Goal: Task Accomplishment & Management: Manage account settings

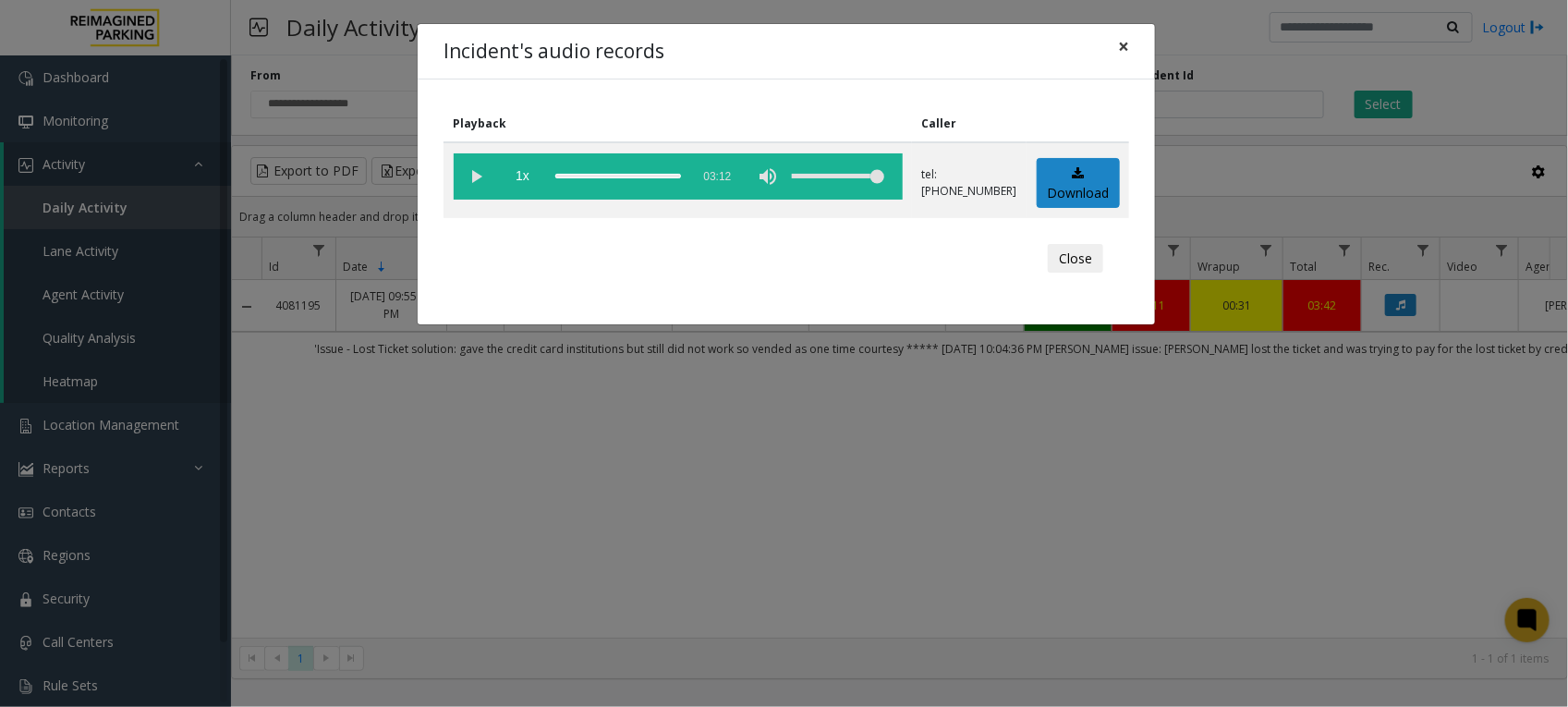
click at [1125, 46] on span "×" at bounding box center [1123, 46] width 11 height 26
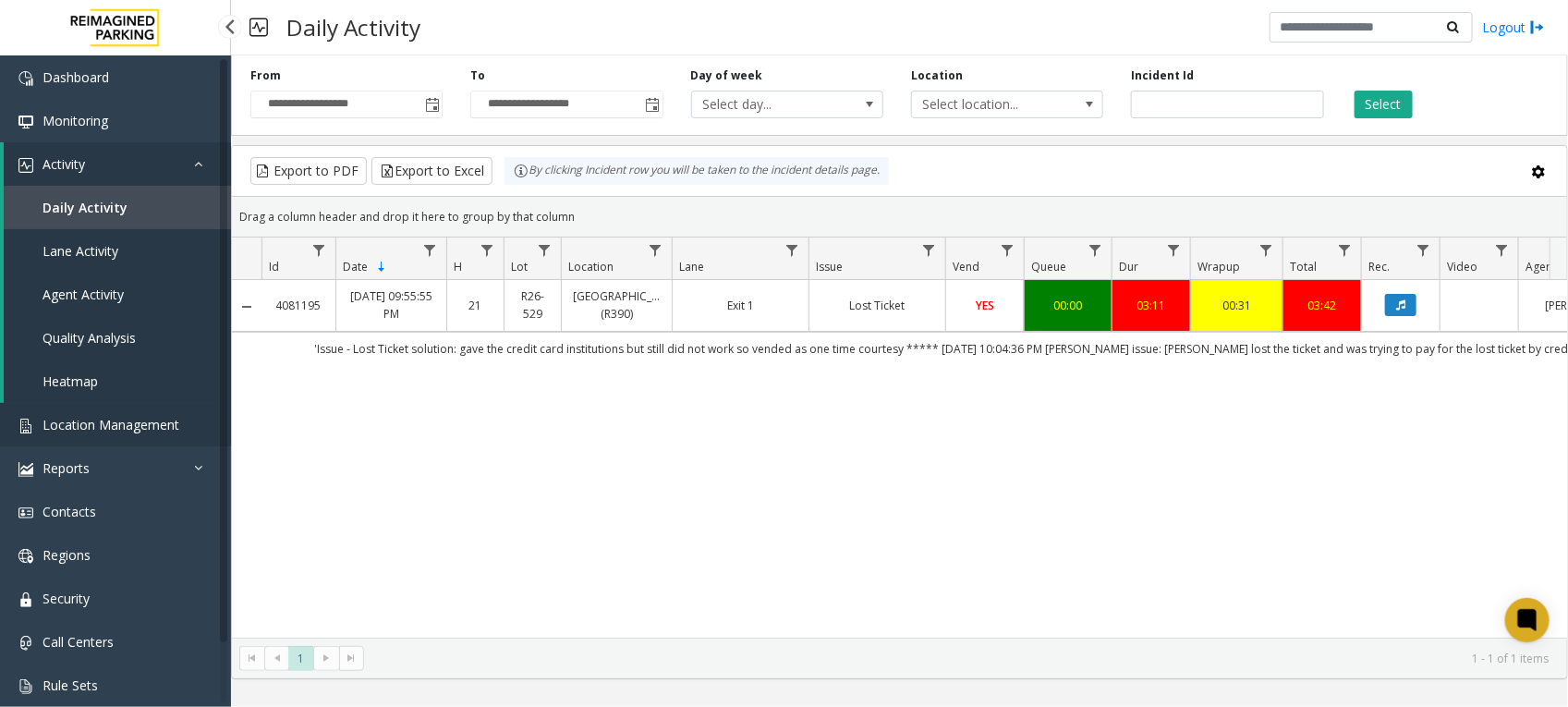
click at [118, 415] on span "Location Management" at bounding box center [111, 424] width 137 height 18
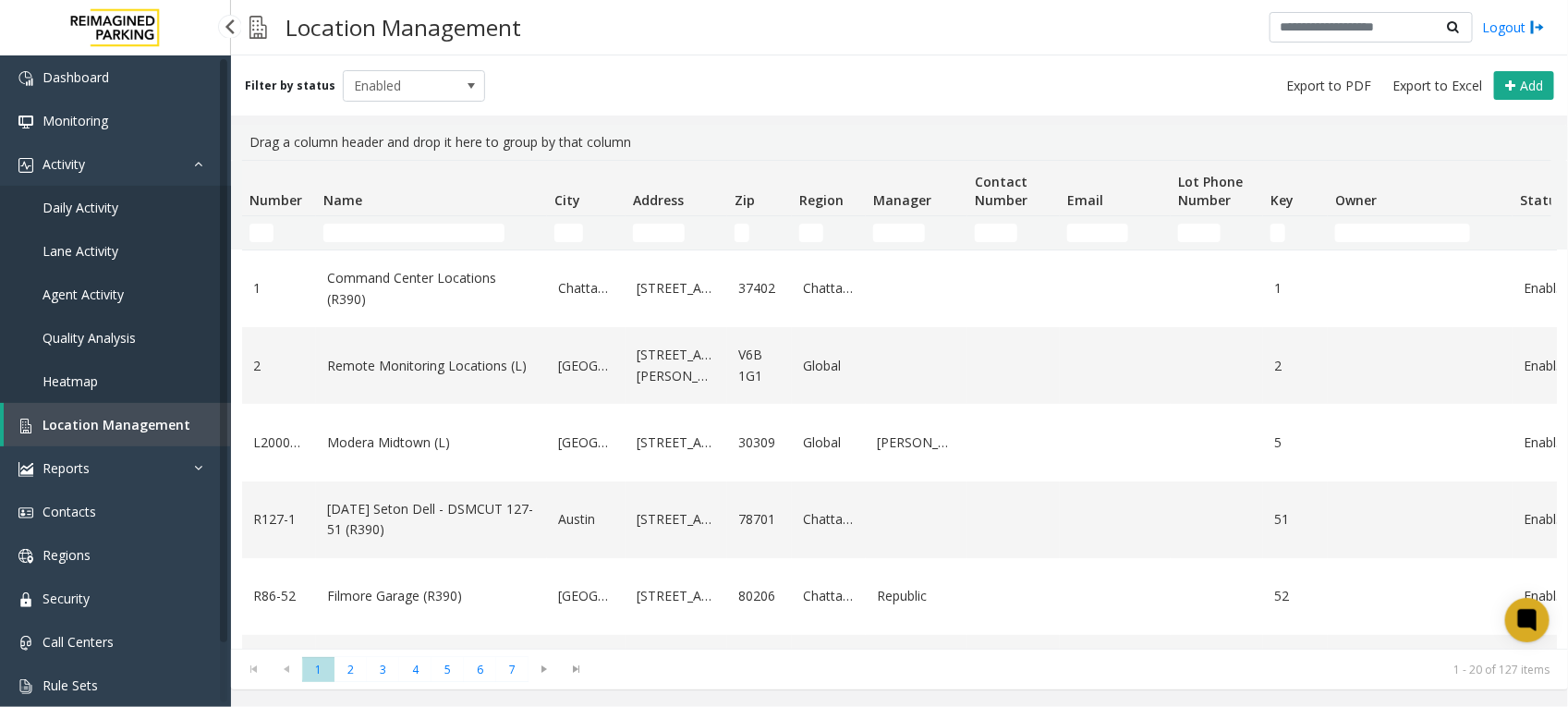
click at [139, 423] on span "Location Management" at bounding box center [117, 424] width 148 height 18
click at [67, 463] on span "Reports" at bounding box center [66, 468] width 47 height 18
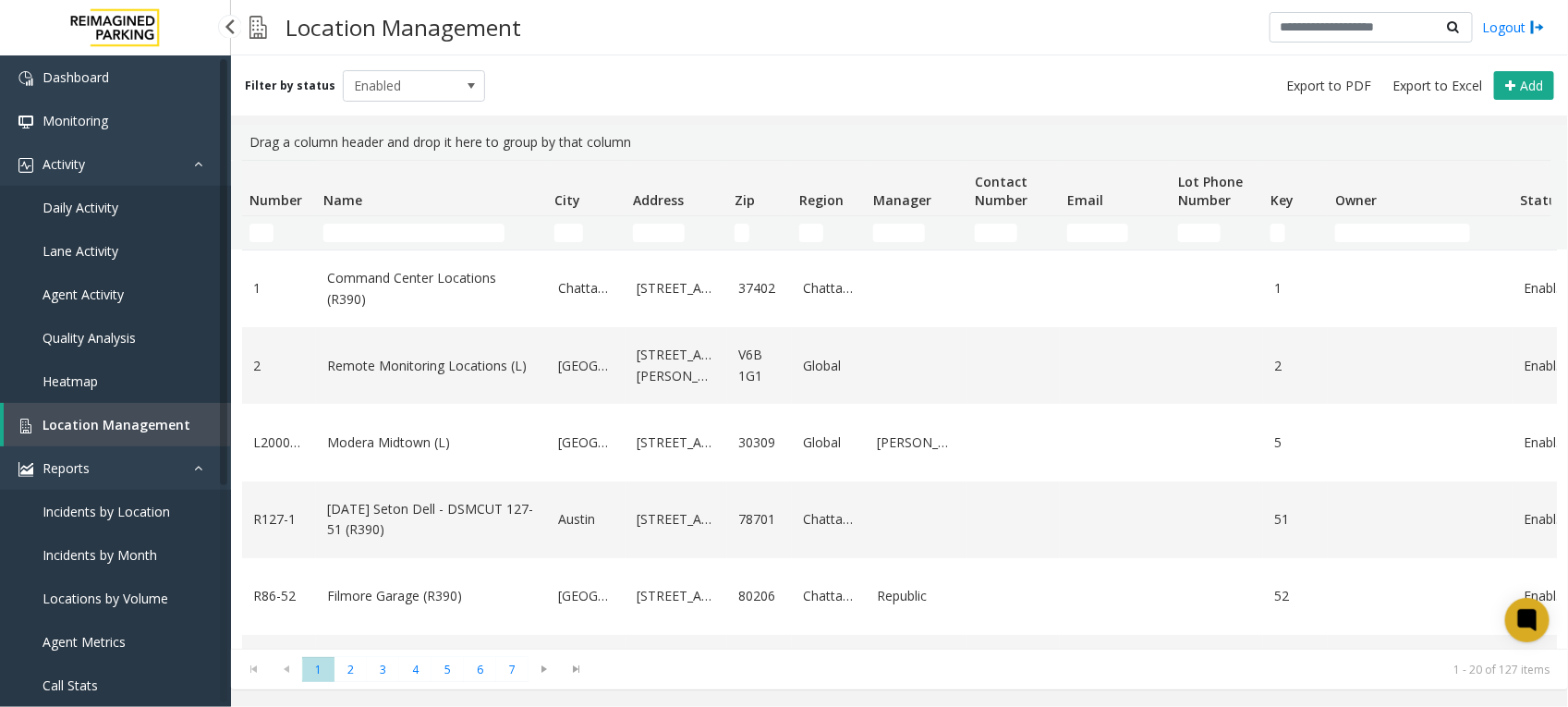
click at [120, 417] on span "Location Management" at bounding box center [117, 424] width 148 height 18
click at [138, 422] on span "Location Management" at bounding box center [117, 424] width 148 height 18
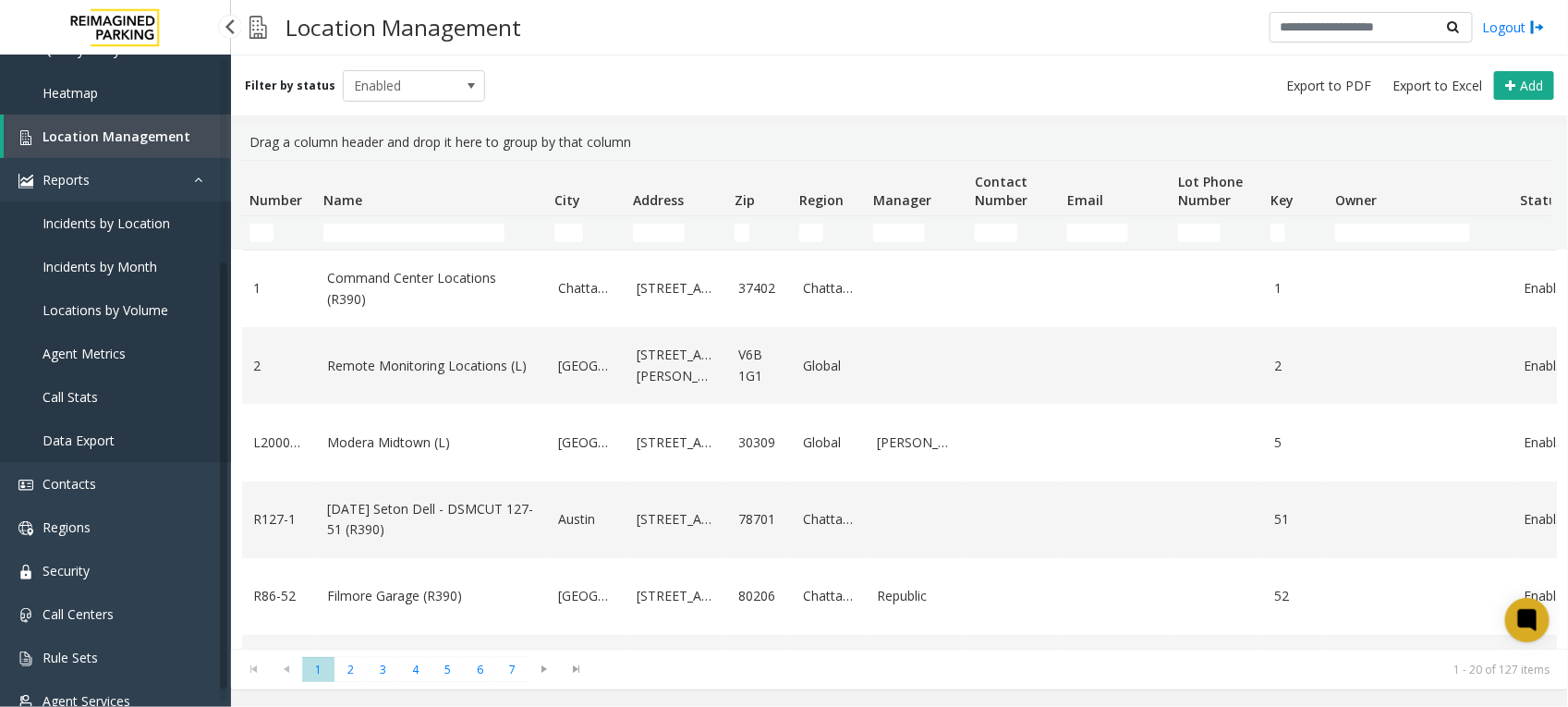
scroll to position [319, 0]
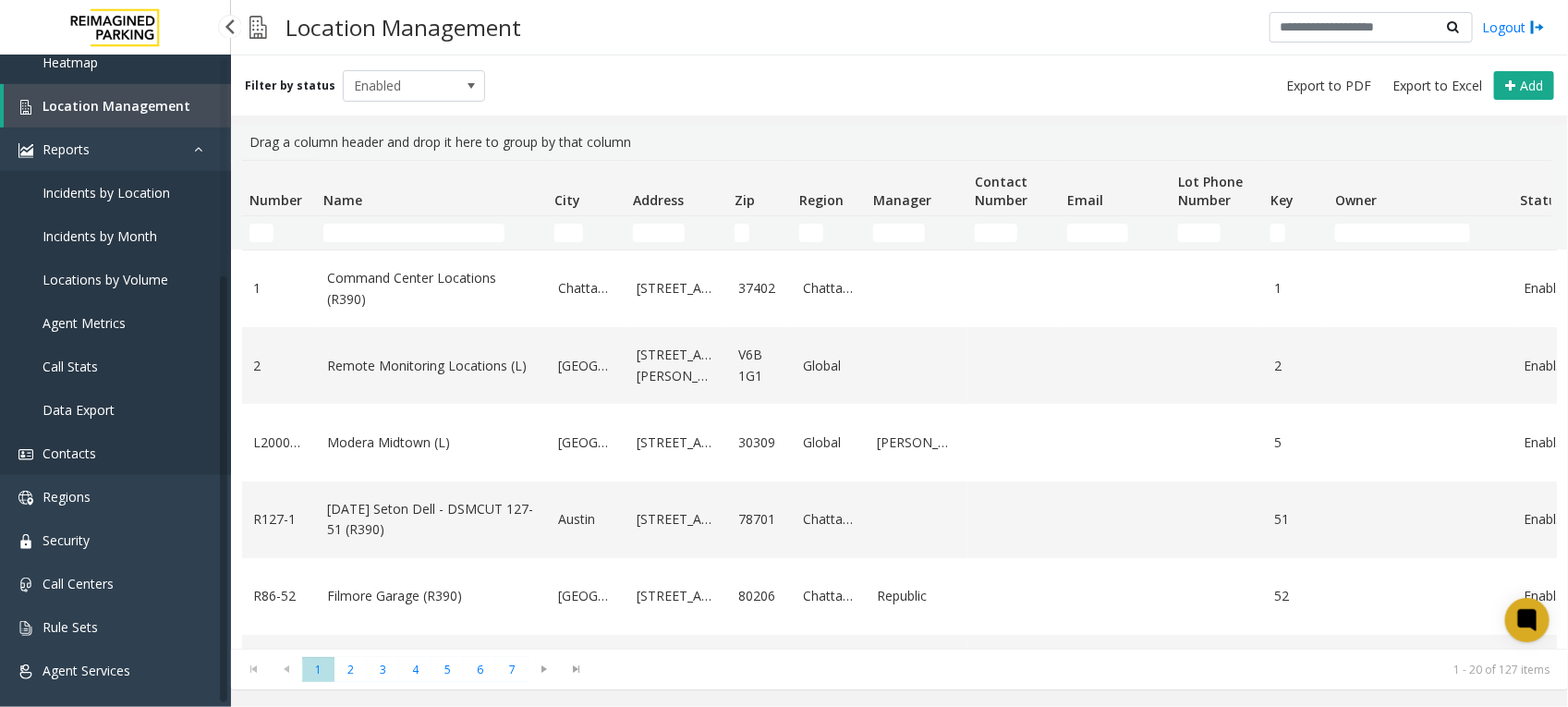
click at [80, 446] on span "Contacts" at bounding box center [69, 453] width 54 height 18
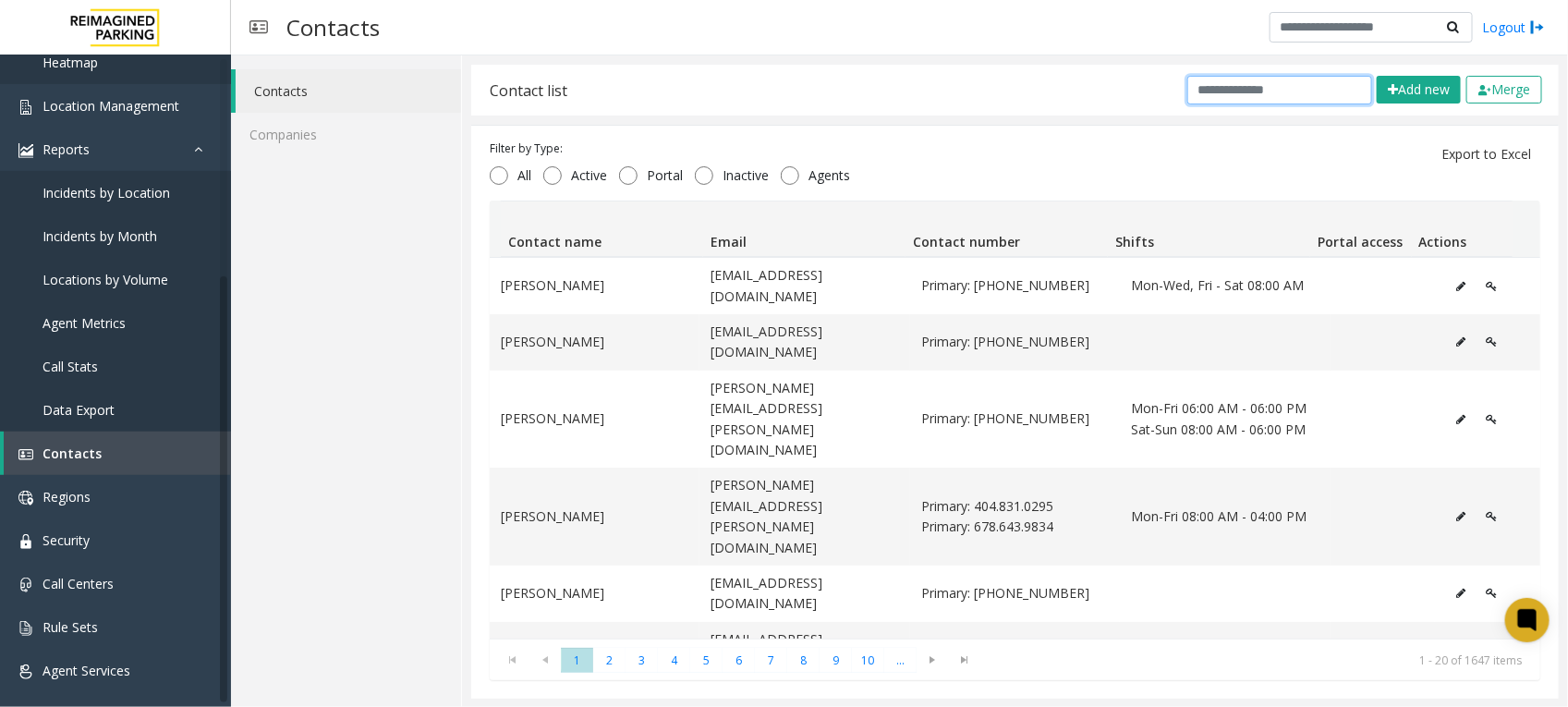
click at [1206, 98] on input "text" at bounding box center [1280, 90] width 185 height 28
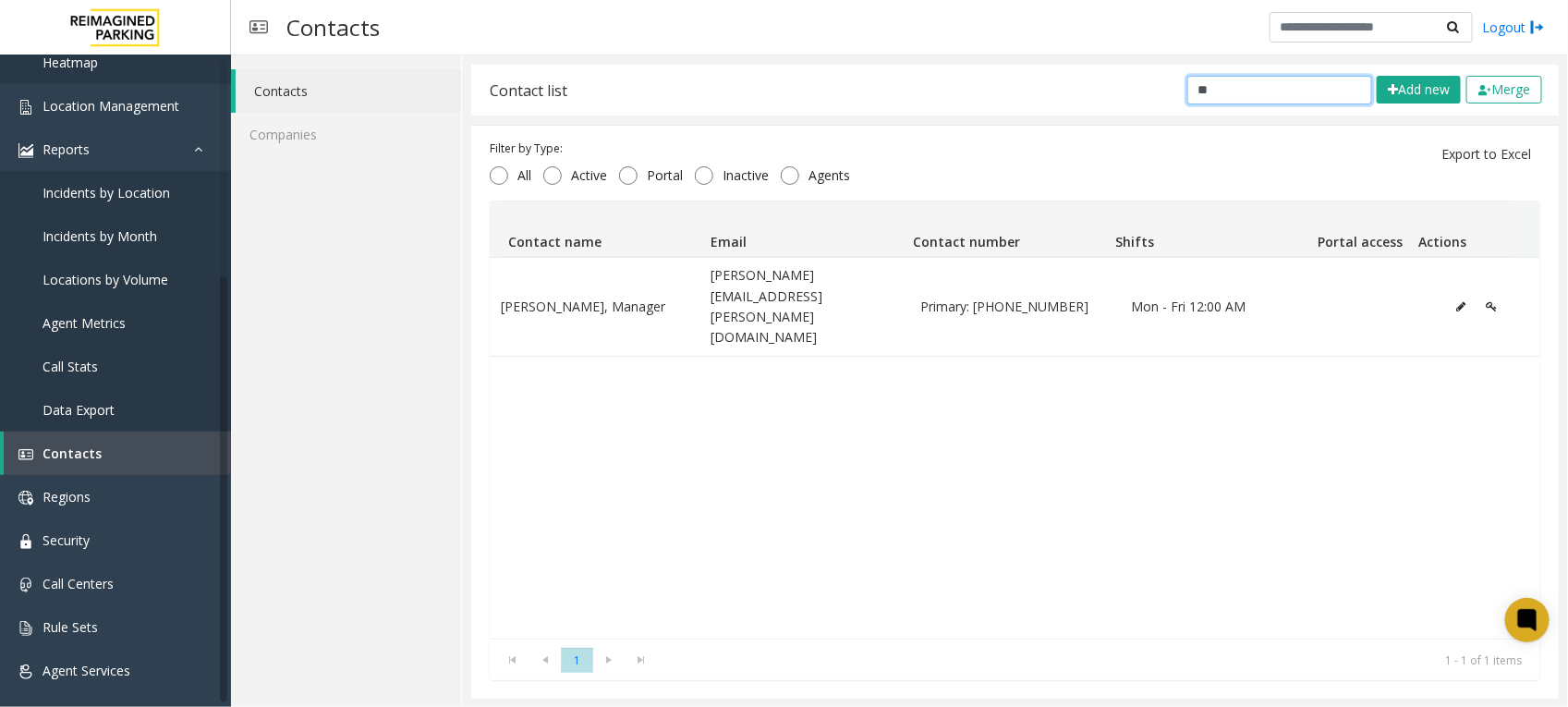
type input "*"
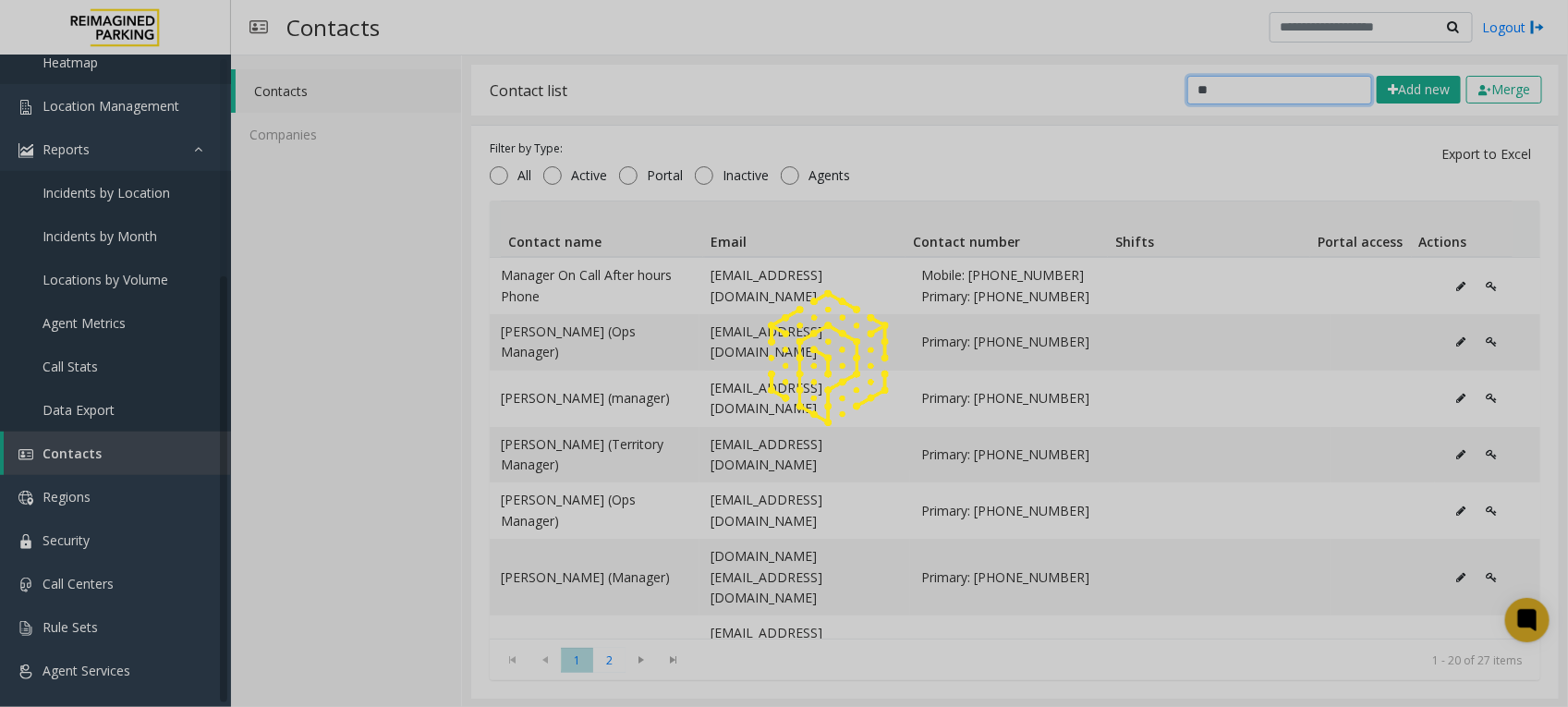
type input "*"
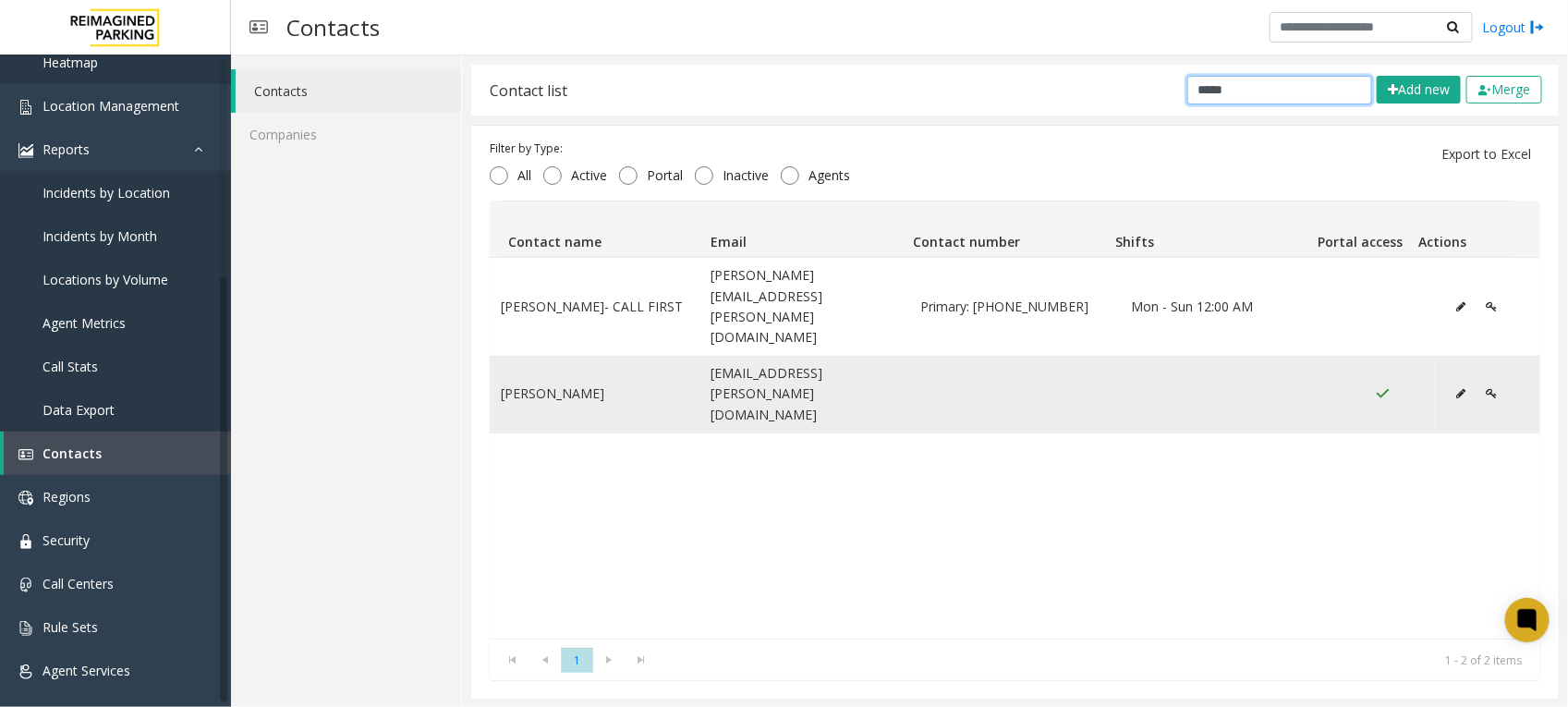
type input "*****"
click at [1486, 388] on icon "Data table" at bounding box center [1491, 393] width 11 height 11
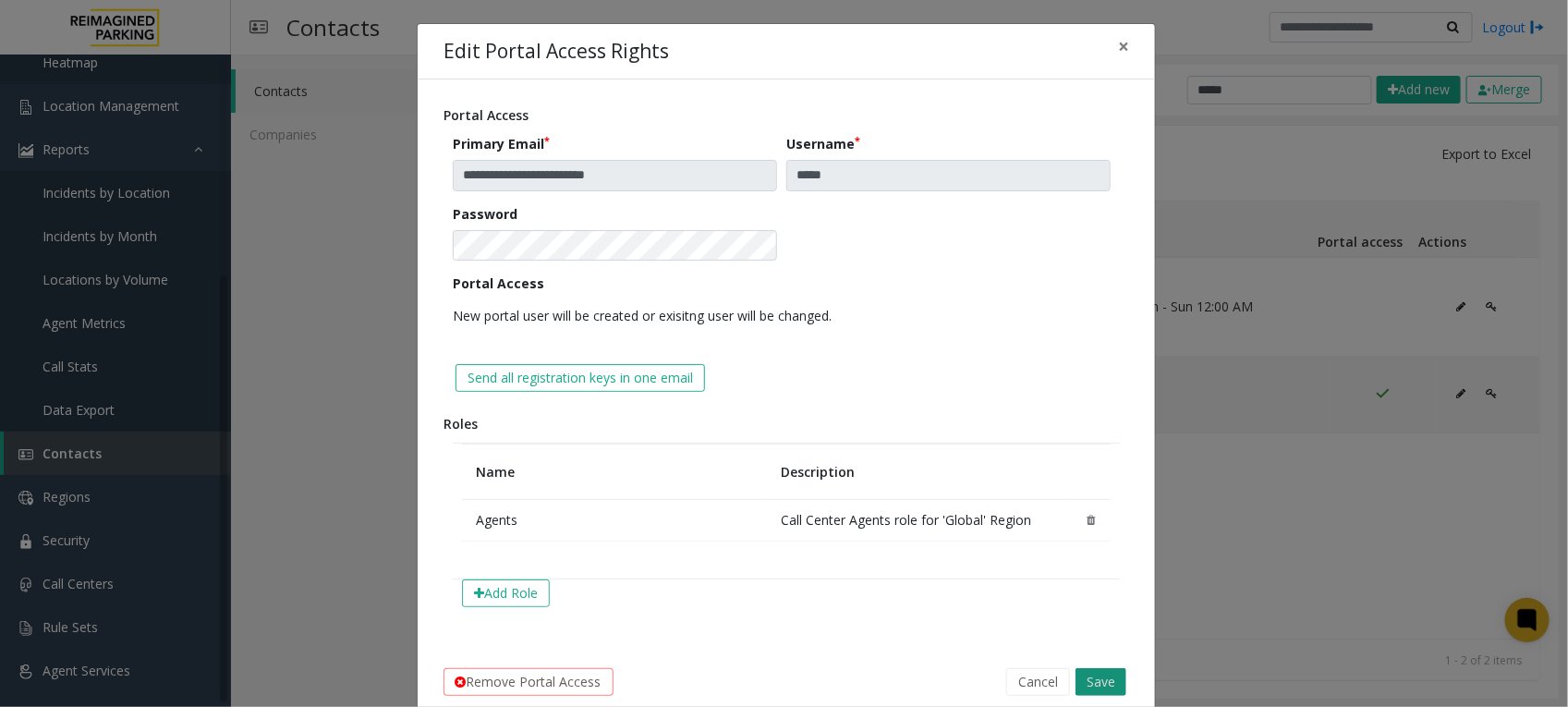
click at [1104, 679] on button "Save" at bounding box center [1101, 682] width 51 height 27
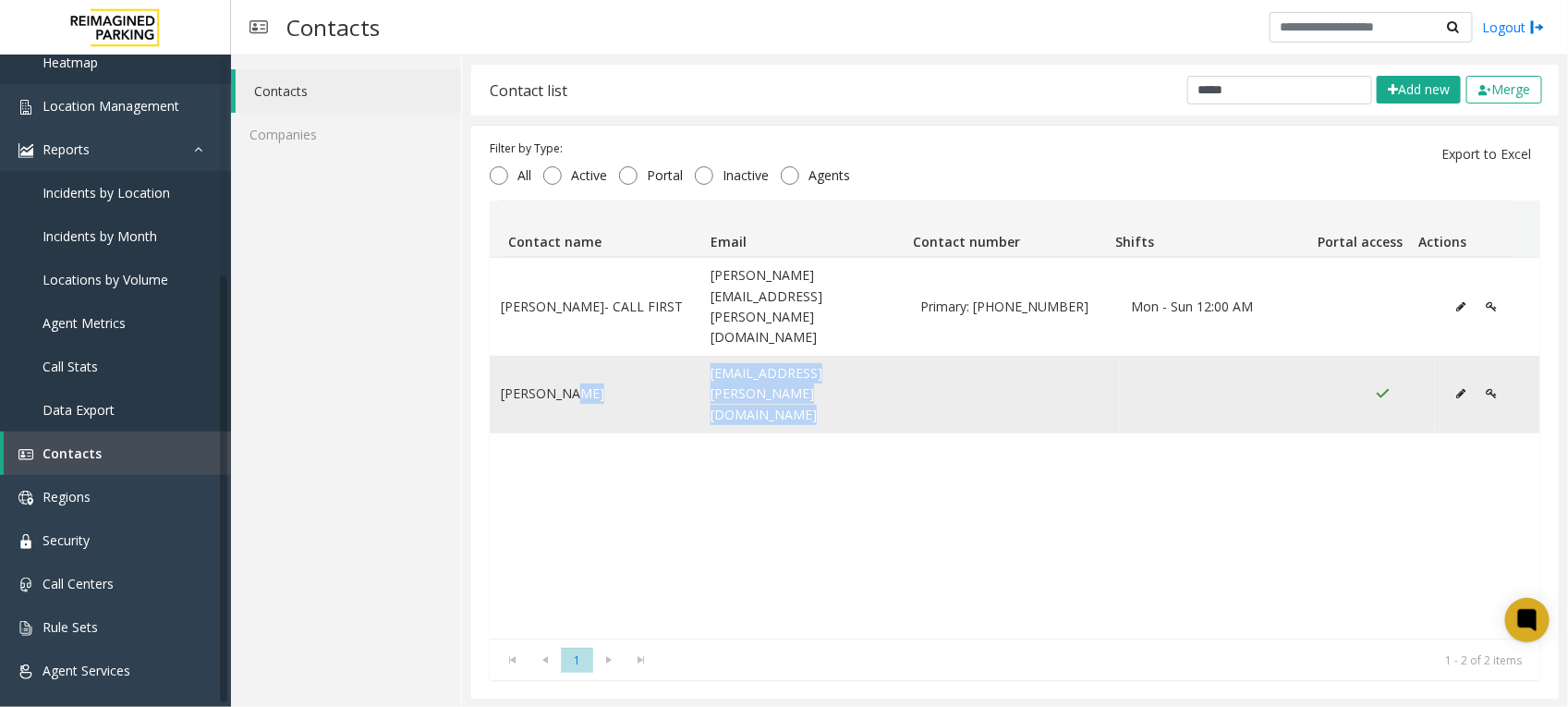
drag, startPoint x: 897, startPoint y: 338, endPoint x: 688, endPoint y: 335, distance: 209.0
click at [688, 356] on tr "[PERSON_NAME] [PERSON_NAME][EMAIL_ADDRESS][PERSON_NAME][DOMAIN_NAME]" at bounding box center [1014, 394] width 1050 height 77
copy tr "[EMAIL_ADDRESS][PERSON_NAME][DOMAIN_NAME]"
drag, startPoint x: 889, startPoint y: 339, endPoint x: 690, endPoint y: 347, distance: 199.2
click at [690, 356] on tr "[PERSON_NAME] [PERSON_NAME][EMAIL_ADDRESS][PERSON_NAME][DOMAIN_NAME]" at bounding box center [1014, 394] width 1050 height 77
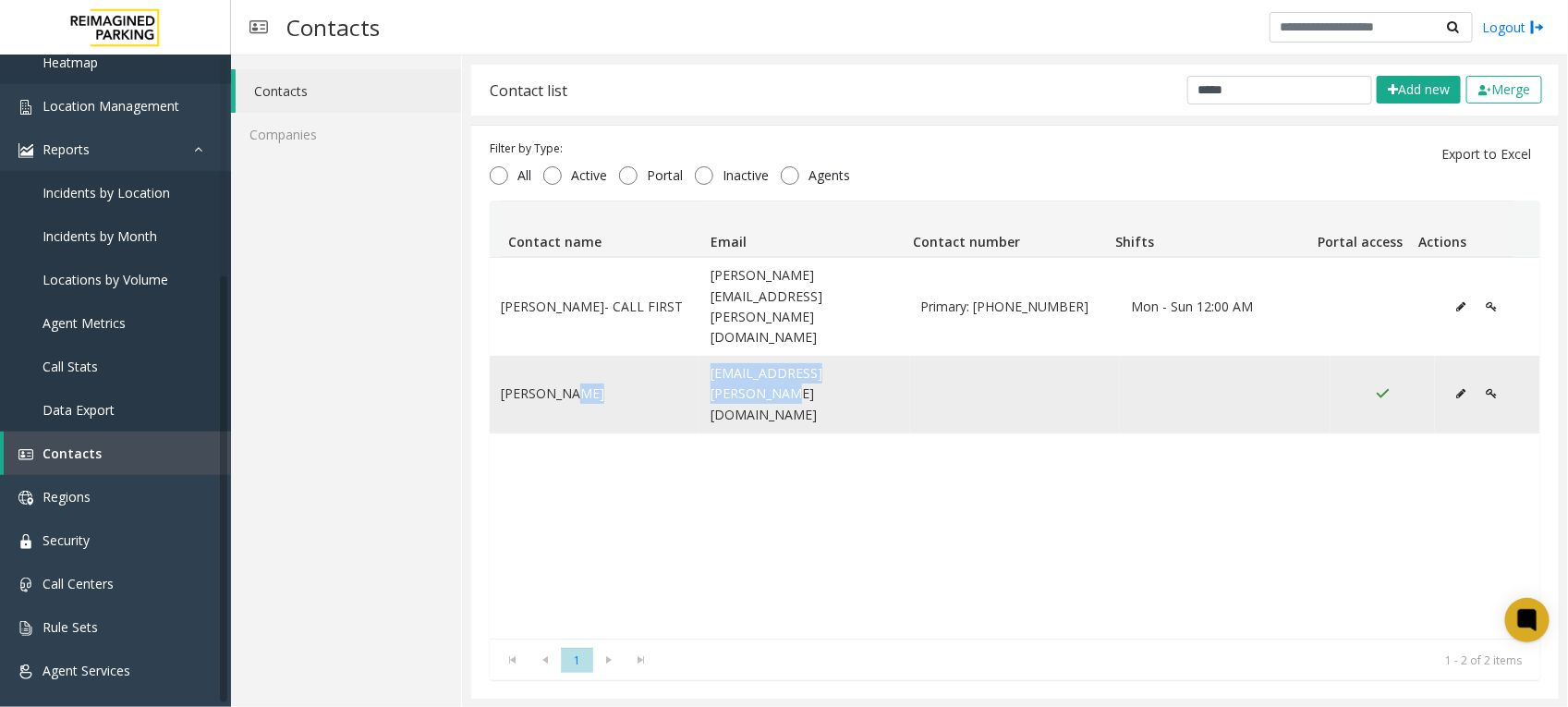
copy tr "[EMAIL_ADDRESS][PERSON_NAME][DOMAIN_NAME]"
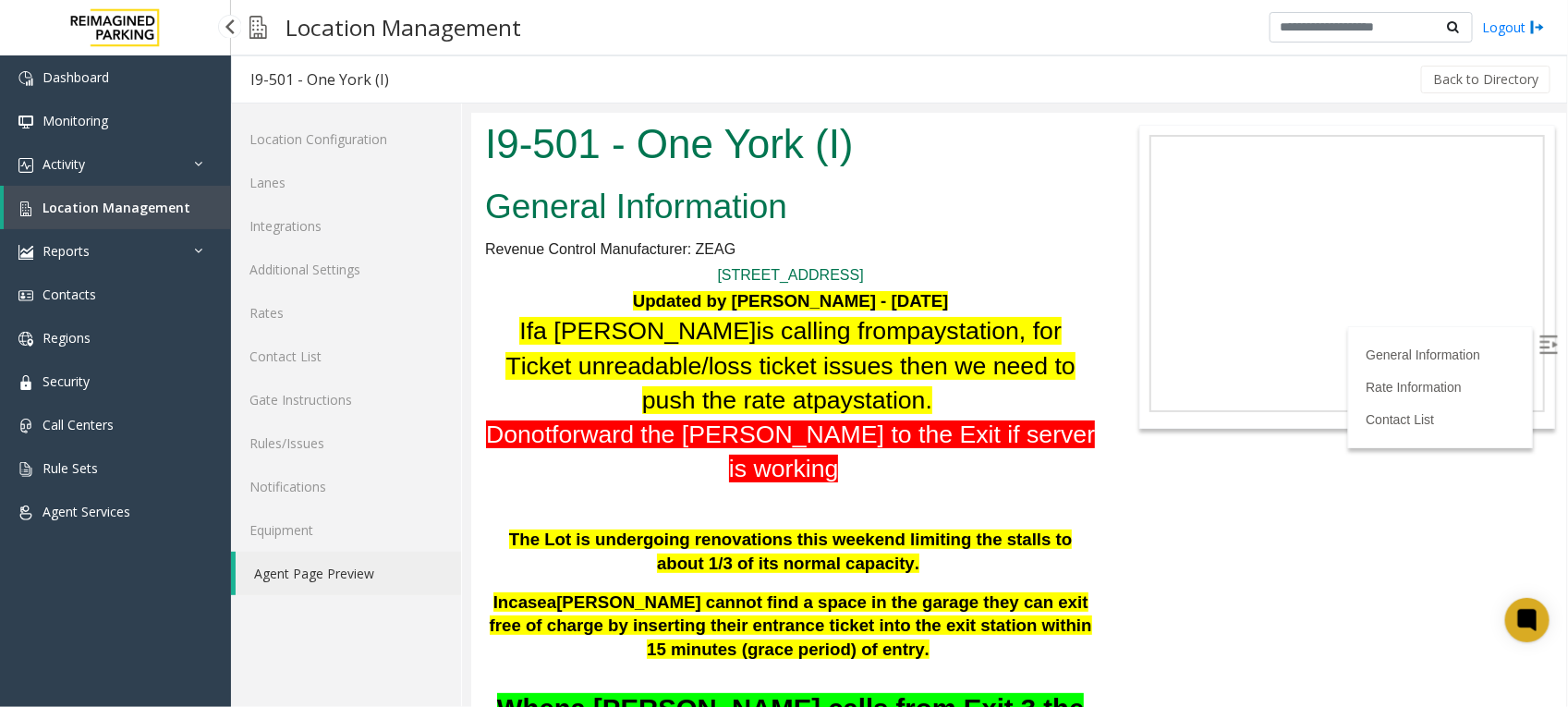
click at [132, 201] on span "Location Management" at bounding box center [117, 208] width 148 height 18
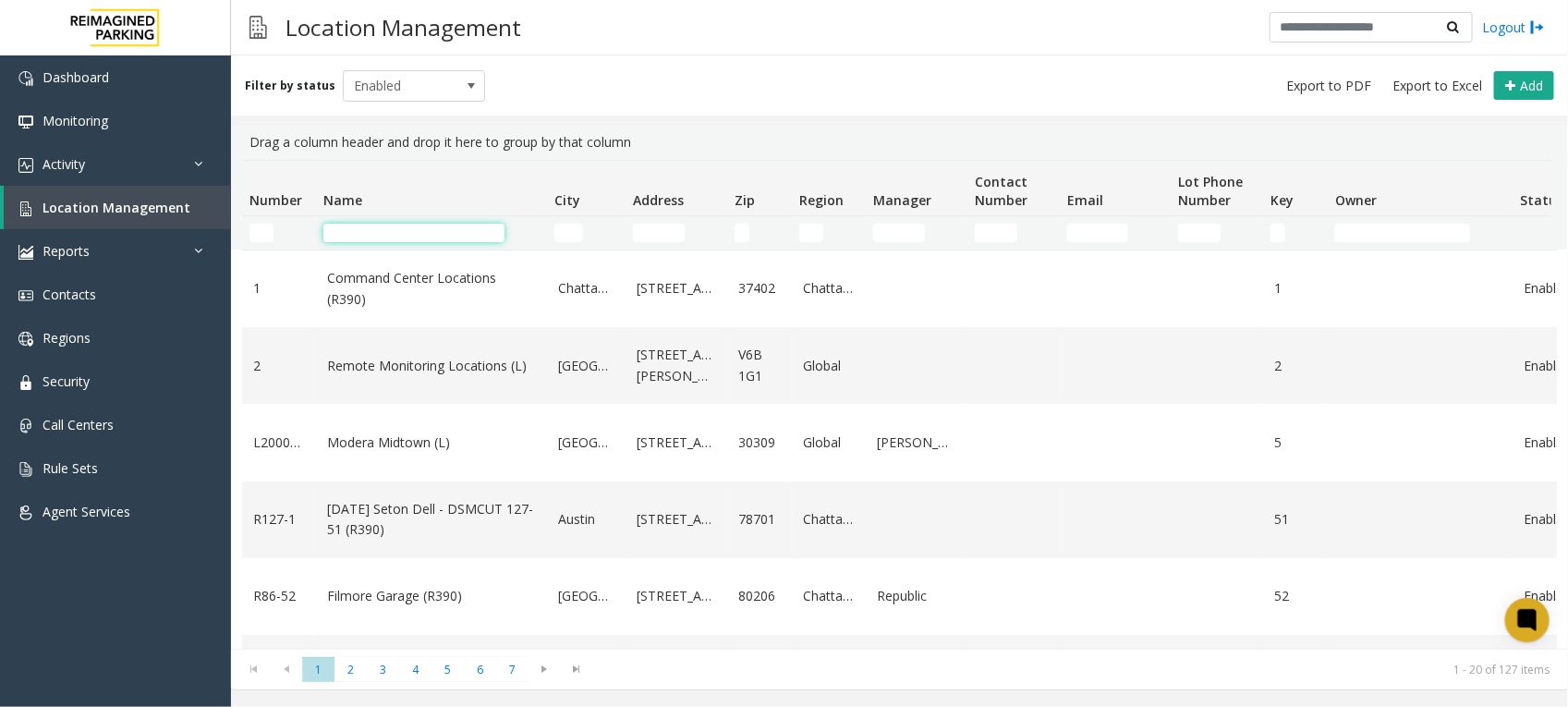
click at [404, 233] on input "Name Filter" at bounding box center [414, 232] width 181 height 19
type input "*"
click at [97, 301] on link "Contacts" at bounding box center [115, 295] width 231 height 44
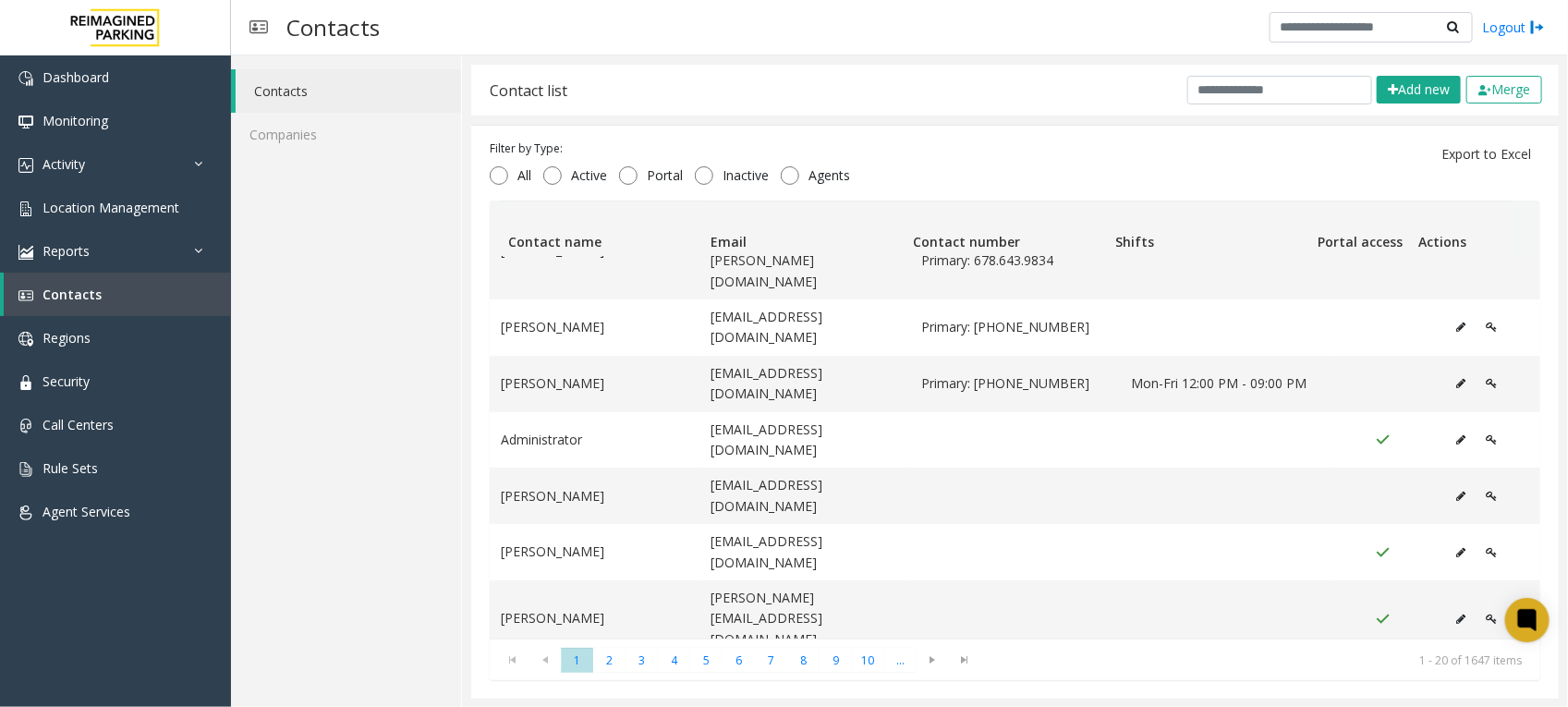
scroll to position [346, 0]
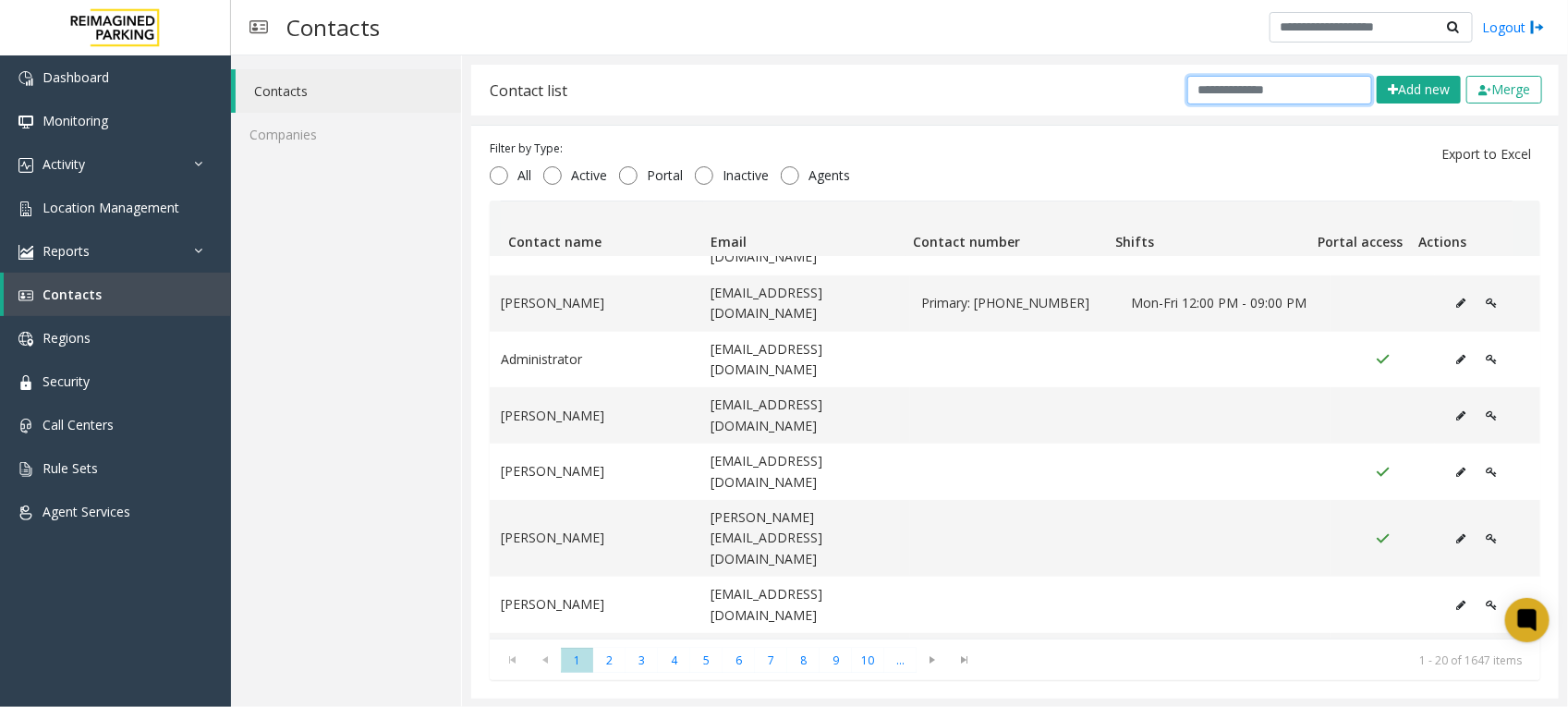
click at [1194, 94] on input "text" at bounding box center [1280, 90] width 185 height 28
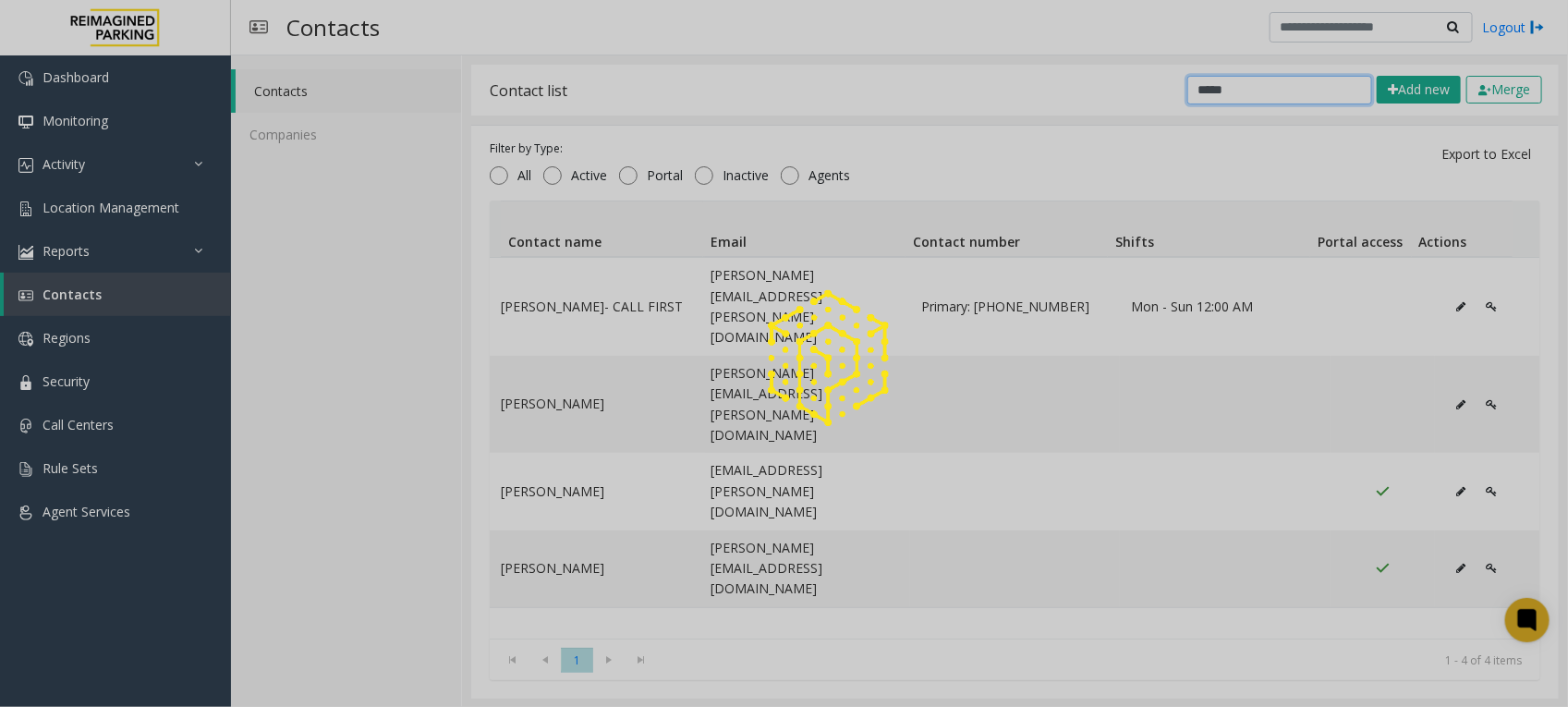
scroll to position [0, 0]
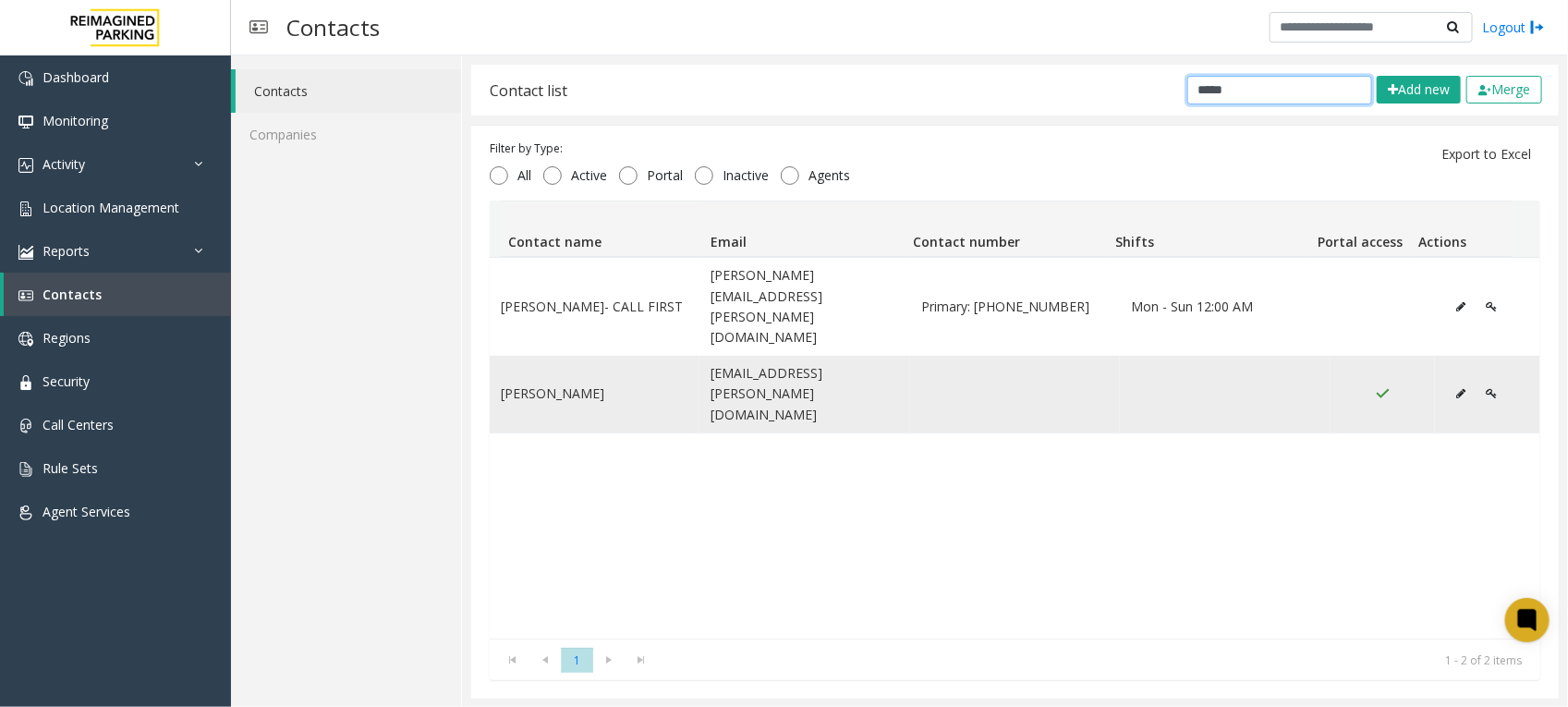
type input "*****"
click at [1456, 388] on icon "Data table" at bounding box center [1460, 393] width 9 height 11
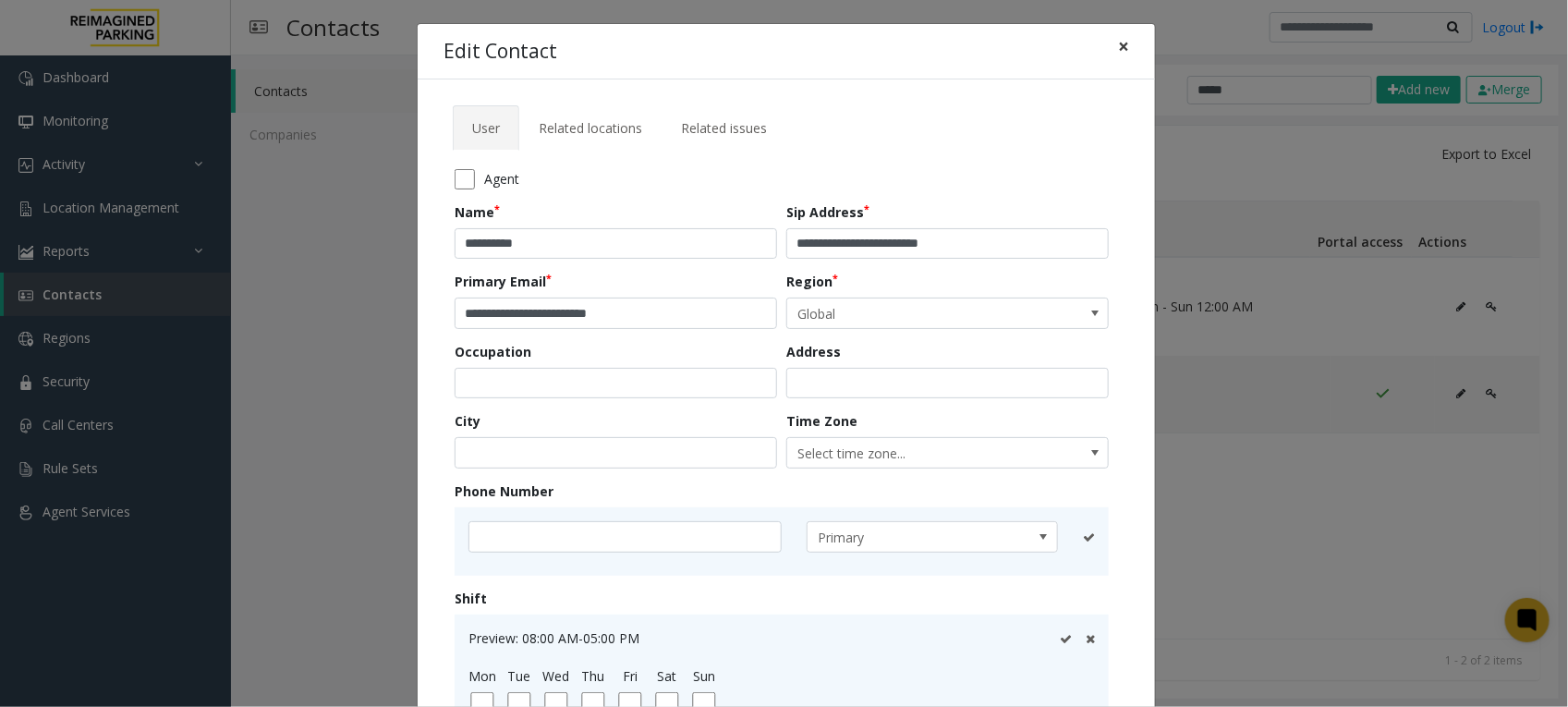
click at [1122, 44] on button "×" at bounding box center [1123, 47] width 37 height 45
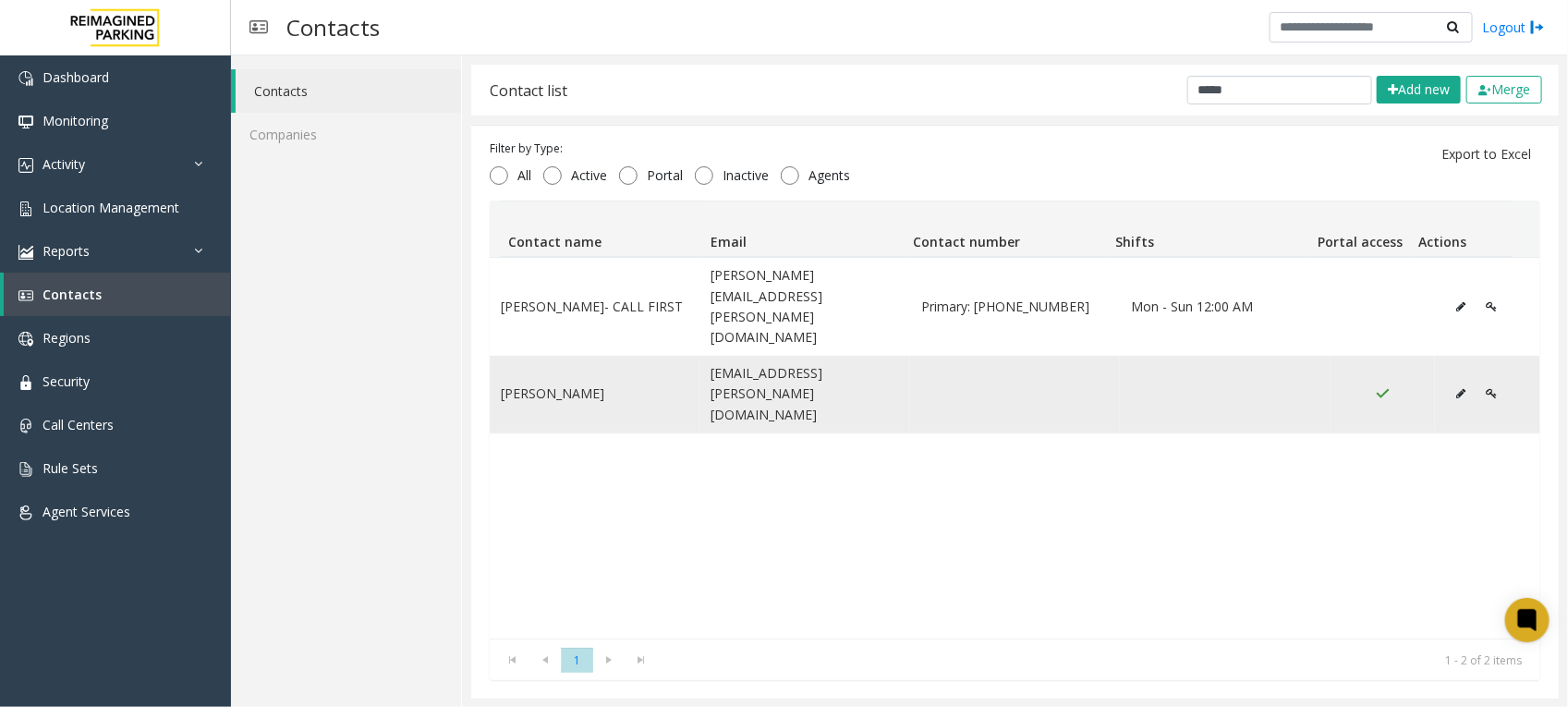
click at [1486, 388] on icon "Data table" at bounding box center [1491, 393] width 11 height 11
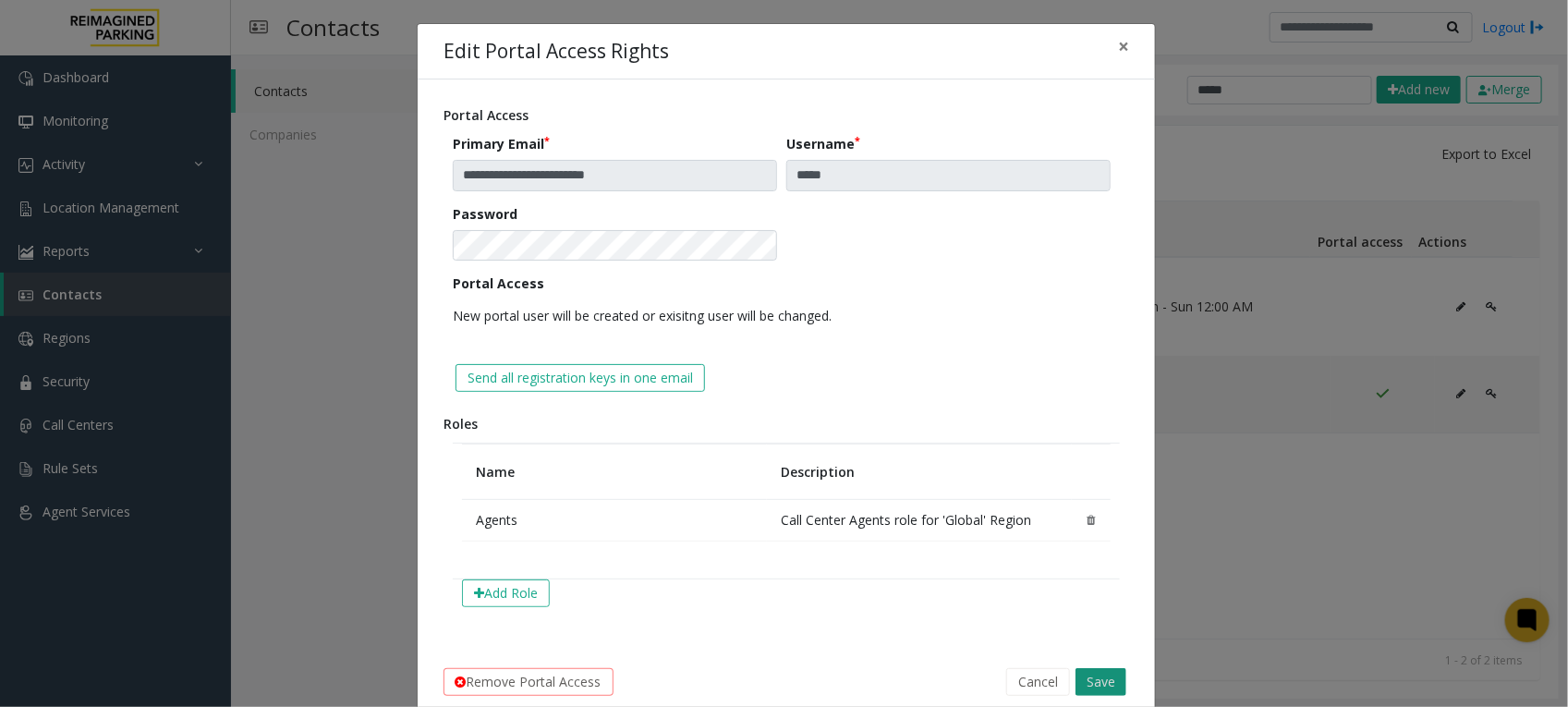
click at [1093, 673] on button "Save" at bounding box center [1101, 682] width 51 height 27
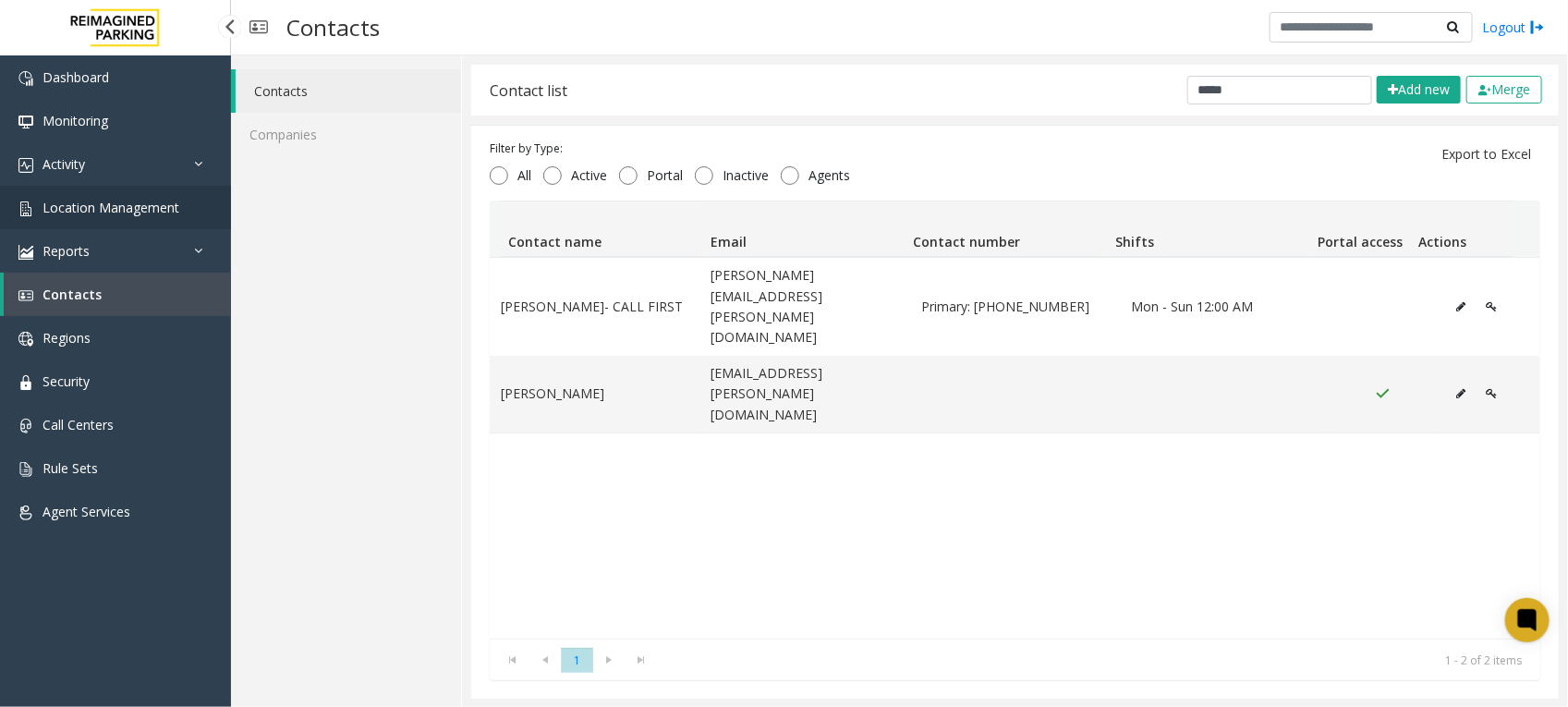
click at [97, 204] on span "Location Management" at bounding box center [111, 208] width 137 height 18
